Goal: Transaction & Acquisition: Register for event/course

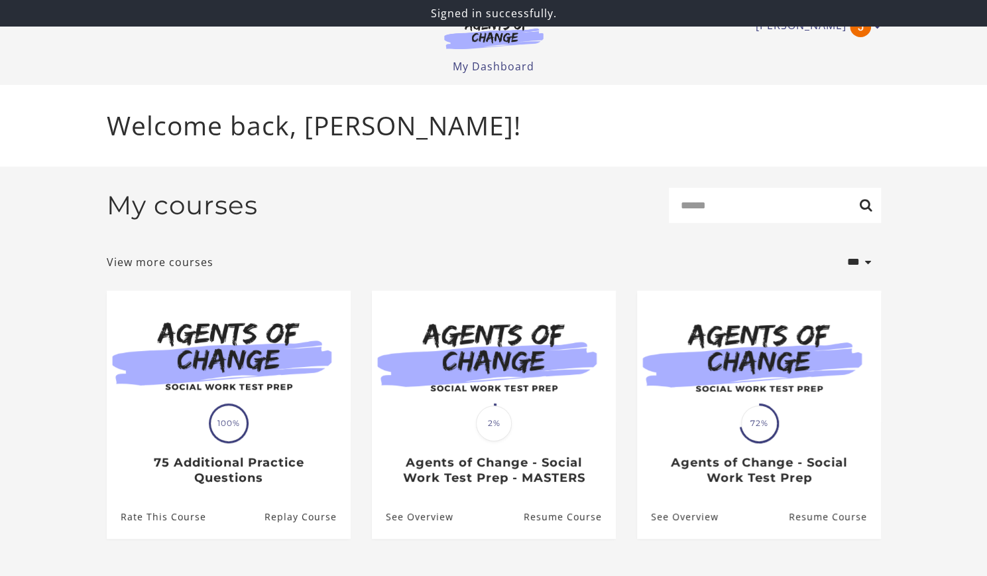
scroll to position [20, 0]
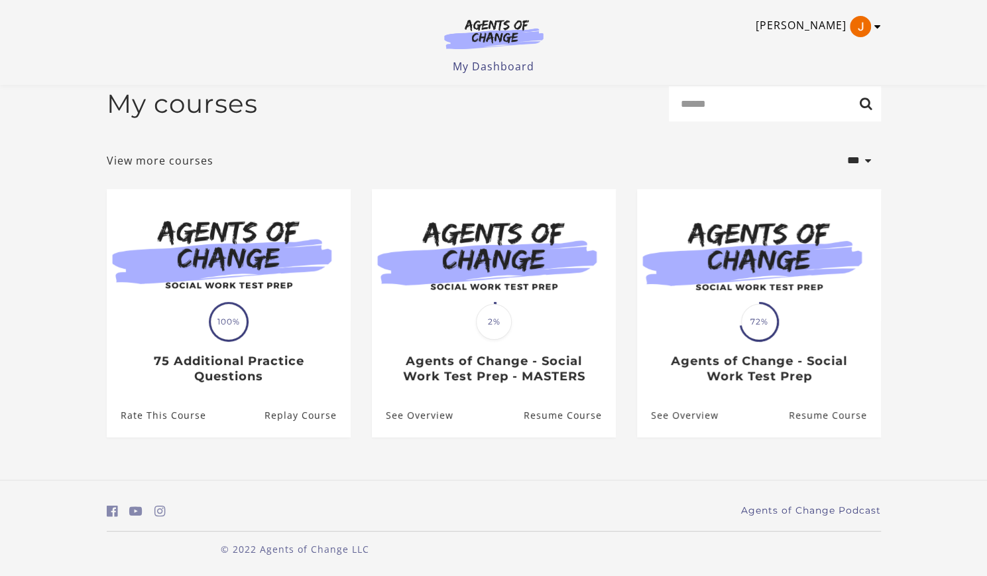
click at [842, 33] on link "[PERSON_NAME]" at bounding box center [815, 26] width 119 height 21
click at [833, 26] on link "[PERSON_NAME]" at bounding box center [815, 26] width 119 height 21
click at [489, 66] on link "My Dashboard" at bounding box center [494, 66] width 82 height 15
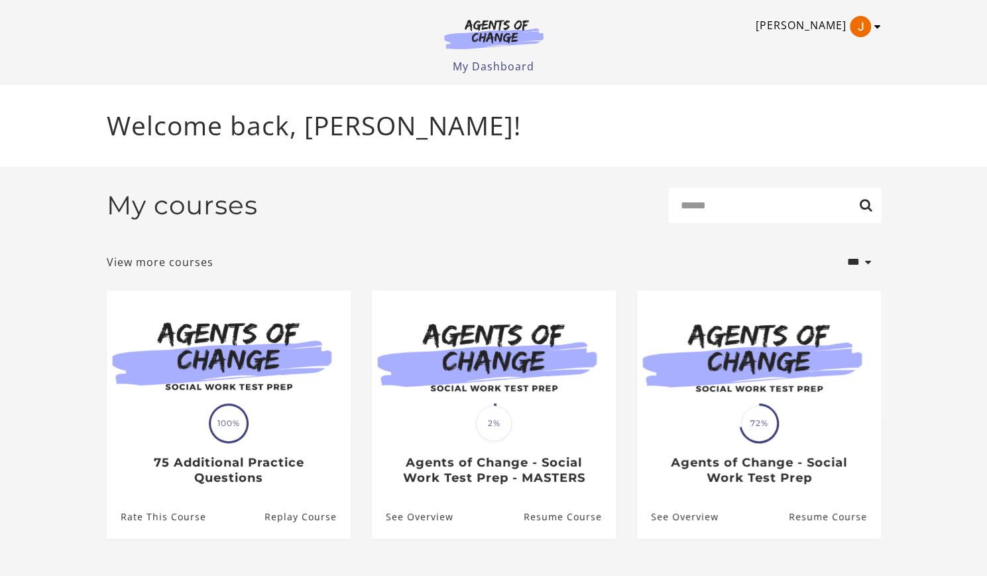
click at [815, 26] on link "[PERSON_NAME]" at bounding box center [815, 26] width 119 height 21
click at [494, 32] on img at bounding box center [493, 34] width 127 height 30
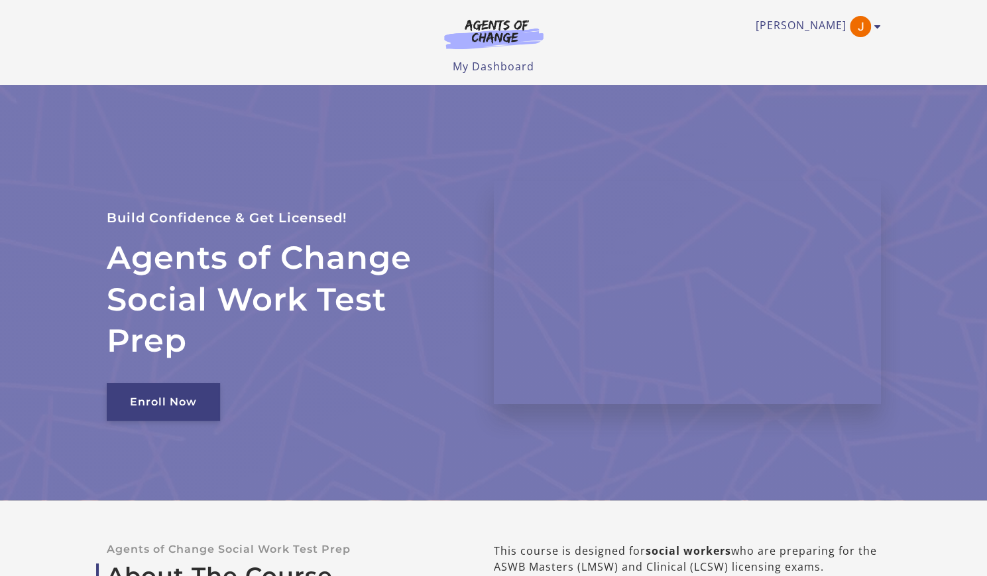
click at [200, 404] on link "Enroll Now" at bounding box center [163, 402] width 113 height 38
